Goal: Check status: Check status

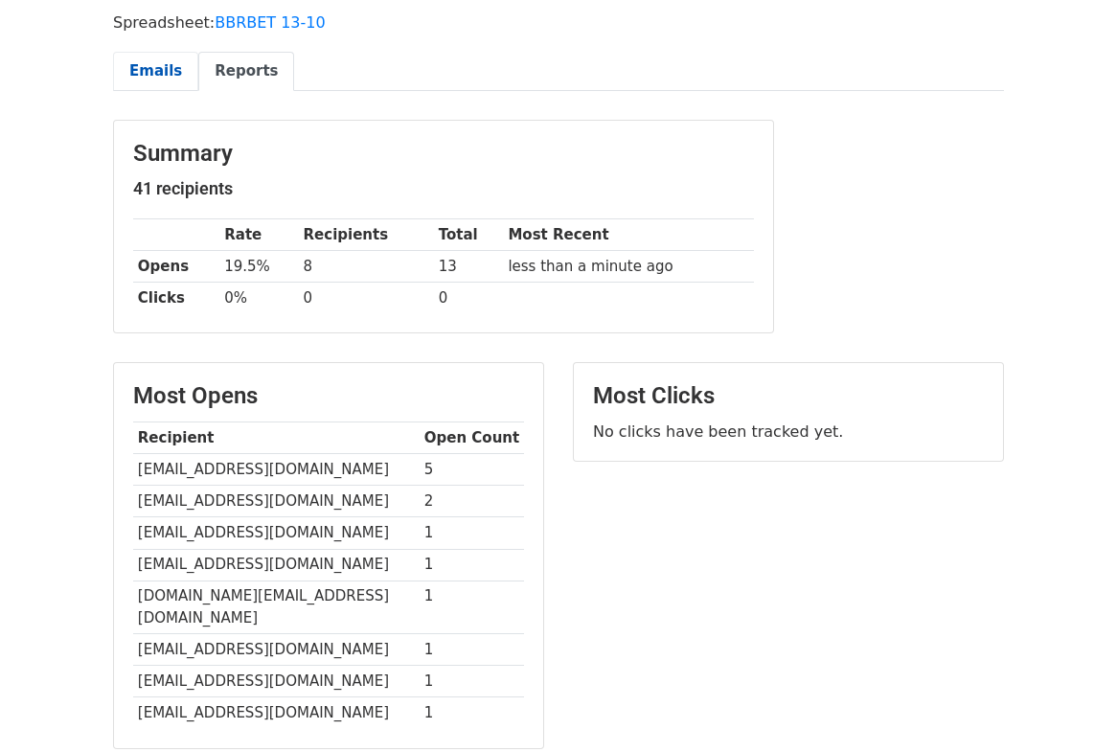
click at [151, 77] on link "Emails" at bounding box center [155, 71] width 85 height 39
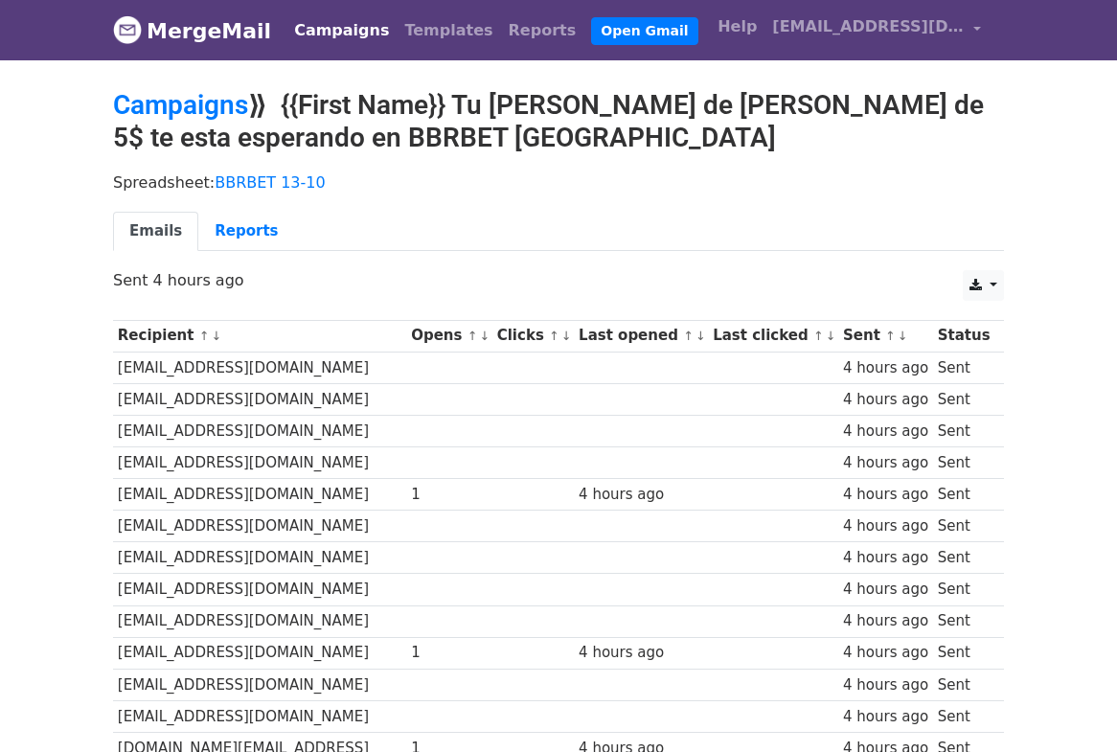
drag, startPoint x: 464, startPoint y: 501, endPoint x: 464, endPoint y: 525, distance: 24.0
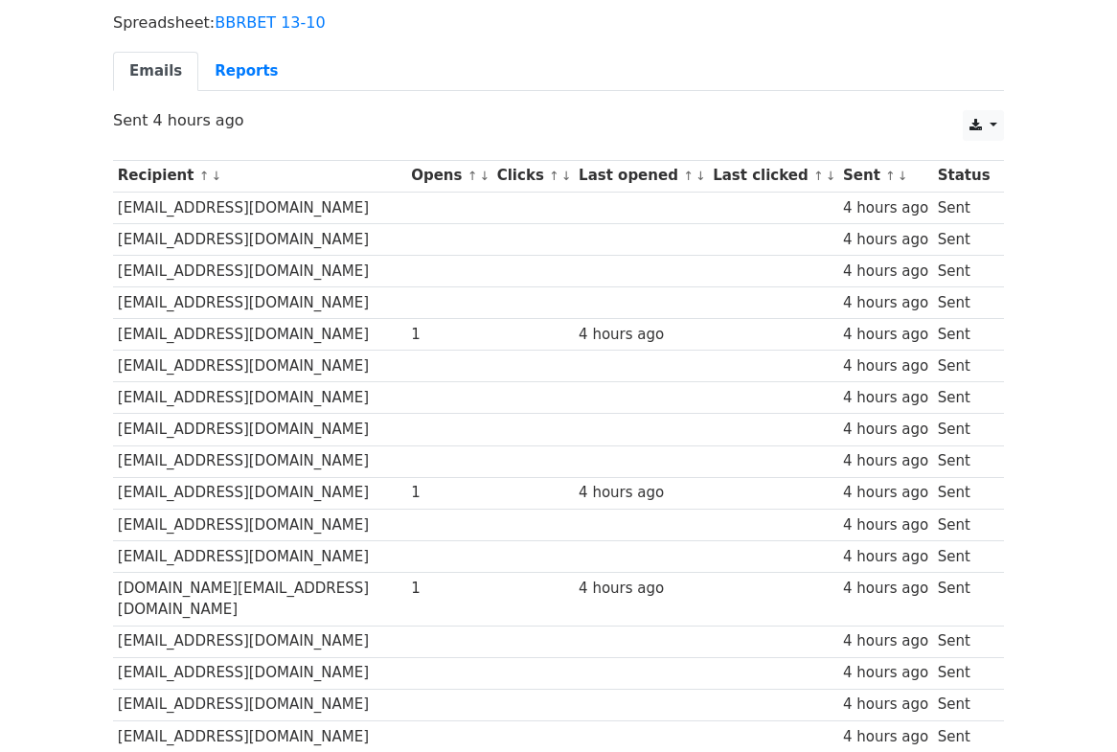
drag, startPoint x: 464, startPoint y: 525, endPoint x: 459, endPoint y: 510, distance: 16.1
click at [460, 509] on td at bounding box center [449, 525] width 86 height 32
click at [436, 530] on td at bounding box center [449, 525] width 86 height 32
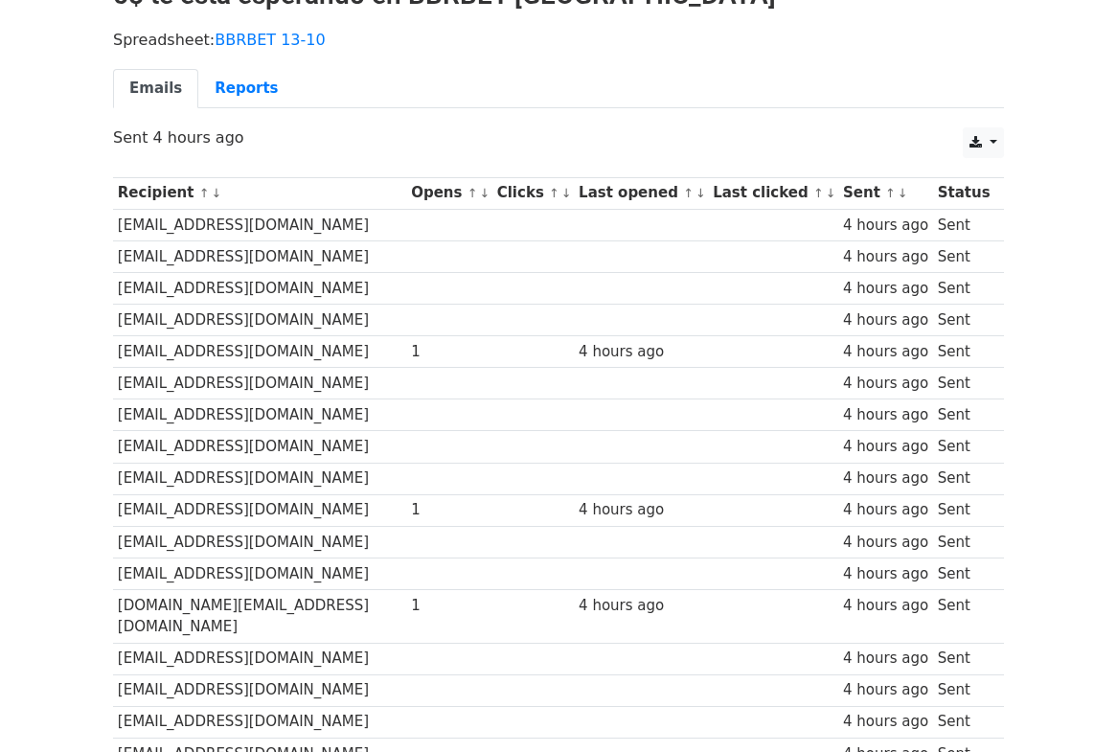
scroll to position [0, 0]
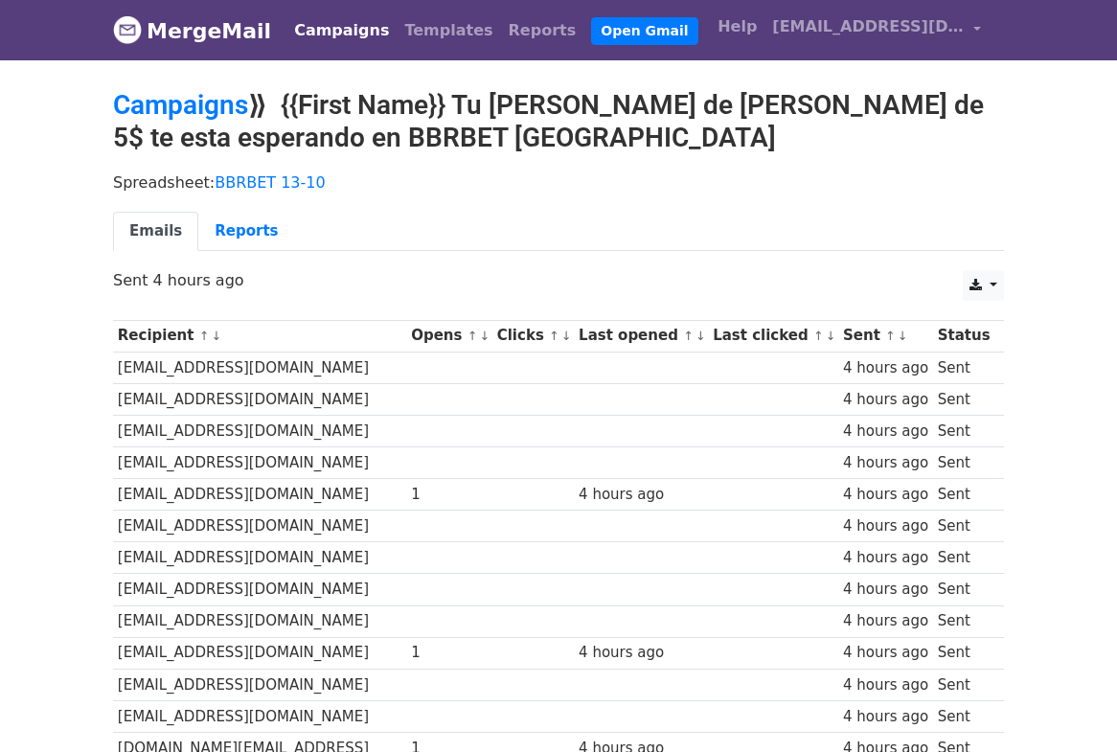
click at [441, 213] on ul "Emails Reports" at bounding box center [558, 231] width 891 height 39
click at [229, 226] on link "Reports" at bounding box center [246, 231] width 96 height 39
